Goal: Information Seeking & Learning: Understand process/instructions

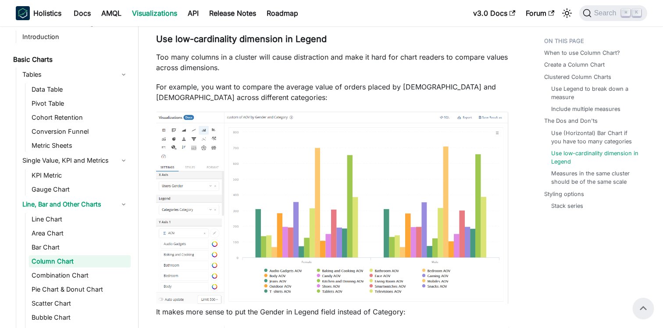
scroll to position [1921, 0]
click at [318, 230] on img at bounding box center [332, 207] width 353 height 192
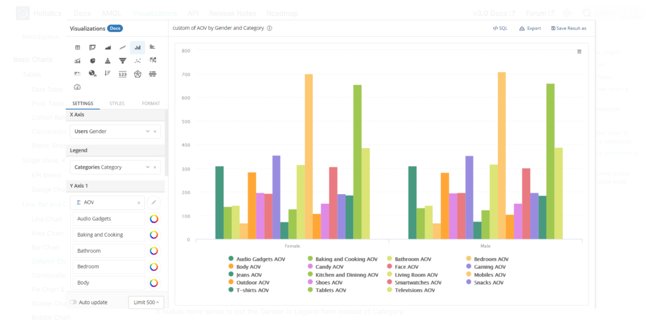
click at [609, 40] on div at bounding box center [331, 164] width 663 height 328
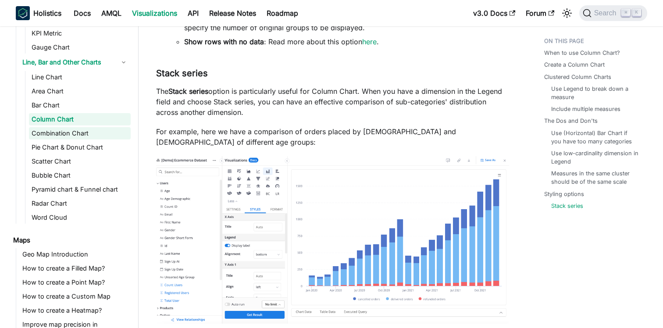
scroll to position [0, 0]
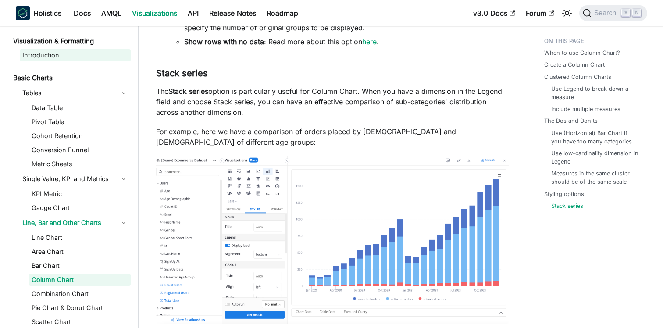
click at [54, 50] on link "Introduction" at bounding box center [75, 55] width 111 height 12
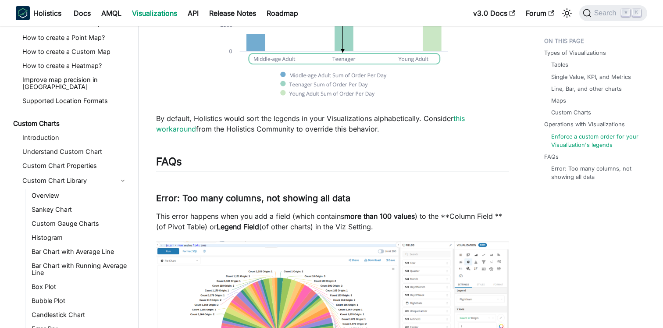
scroll to position [573, 0]
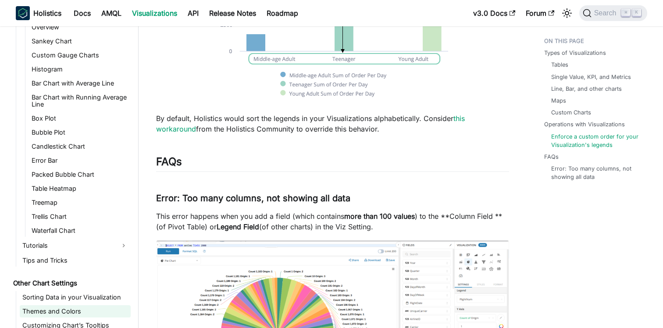
click at [71, 306] on link "Themes and Colors" at bounding box center [75, 311] width 111 height 12
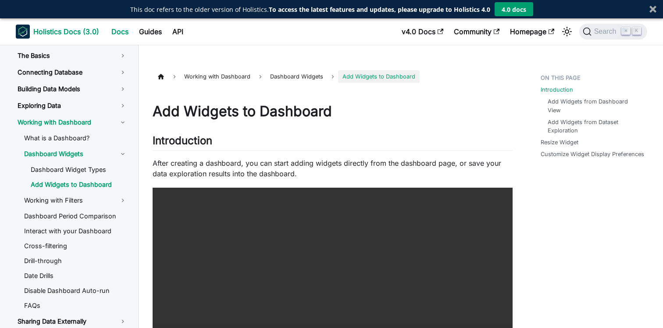
click at [78, 30] on b "Holistics Docs (3.0)" at bounding box center [66, 31] width 66 height 11
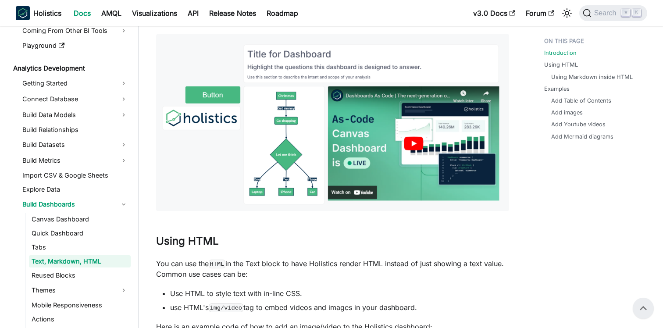
scroll to position [146, 0]
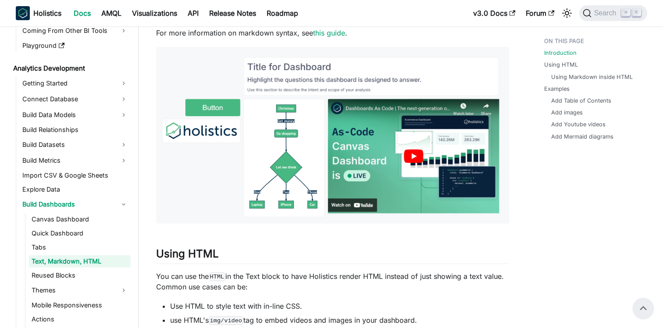
click at [310, 142] on img at bounding box center [332, 135] width 353 height 177
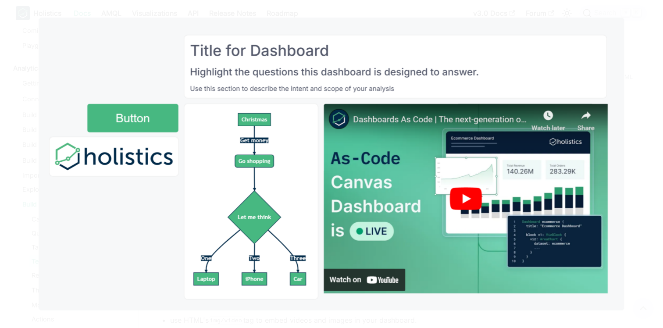
click at [465, 199] on img at bounding box center [331, 164] width 585 height 293
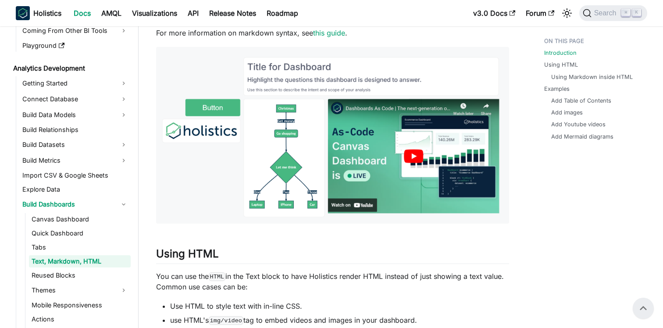
click at [412, 159] on img at bounding box center [332, 135] width 353 height 177
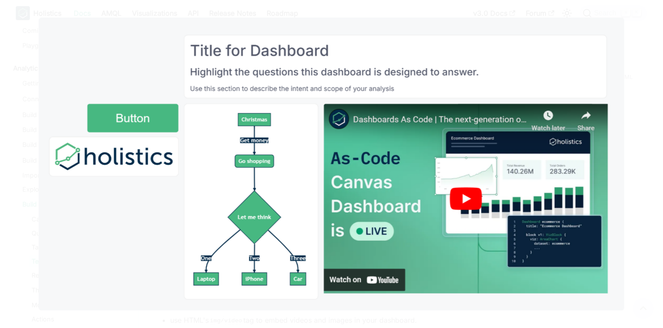
click at [405, 187] on img at bounding box center [331, 164] width 585 height 293
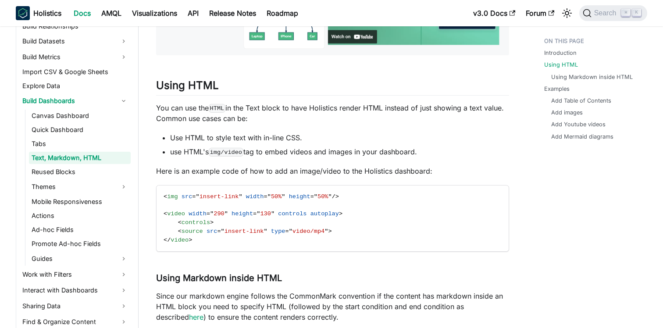
scroll to position [414, 0]
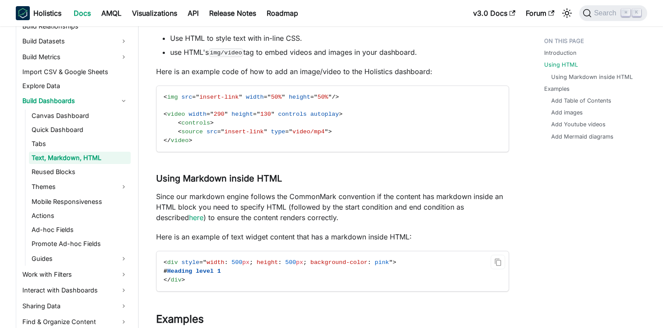
click at [234, 276] on code "< div style = " width : 500 px ; height : 500 px ; background-color : pink " > …" at bounding box center [331, 271] width 351 height 40
click at [214, 274] on code "< div style = " width : 500 px ; height : 500 px ; background-color : pink " > …" at bounding box center [331, 271] width 351 height 40
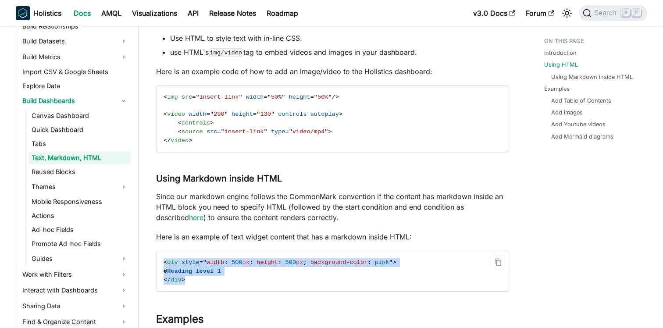
drag, startPoint x: 197, startPoint y: 277, endPoint x: 160, endPoint y: 262, distance: 40.3
click at [160, 262] on code "< div style = " width : 500 px ; height : 500 px ; background-color : pink " > …" at bounding box center [331, 271] width 351 height 40
copy code "< div style = " width : 500 px ; height : 500 px ; background-color : pink " > …"
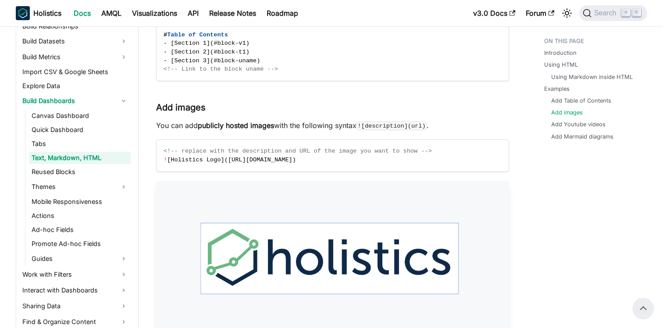
scroll to position [756, 0]
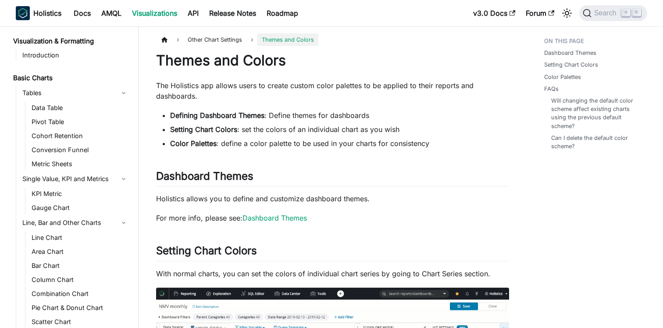
scroll to position [573, 0]
